Goal: Navigation & Orientation: Understand site structure

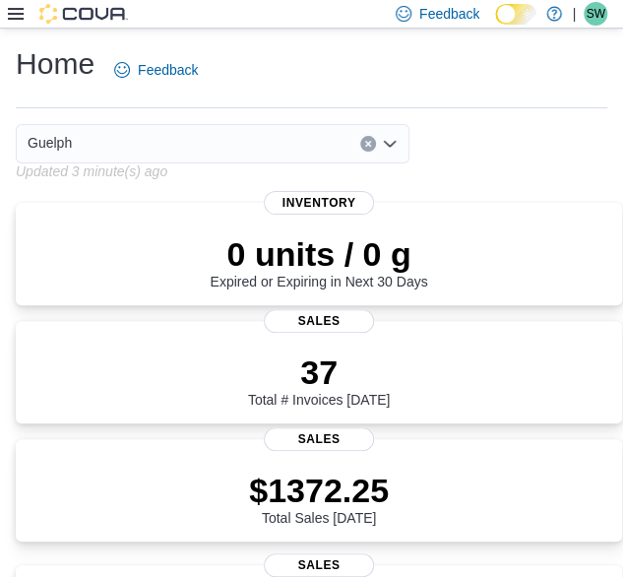
click at [520, 70] on div "Home Feedback" at bounding box center [312, 69] width 592 height 51
